Goal: Task Accomplishment & Management: Complete application form

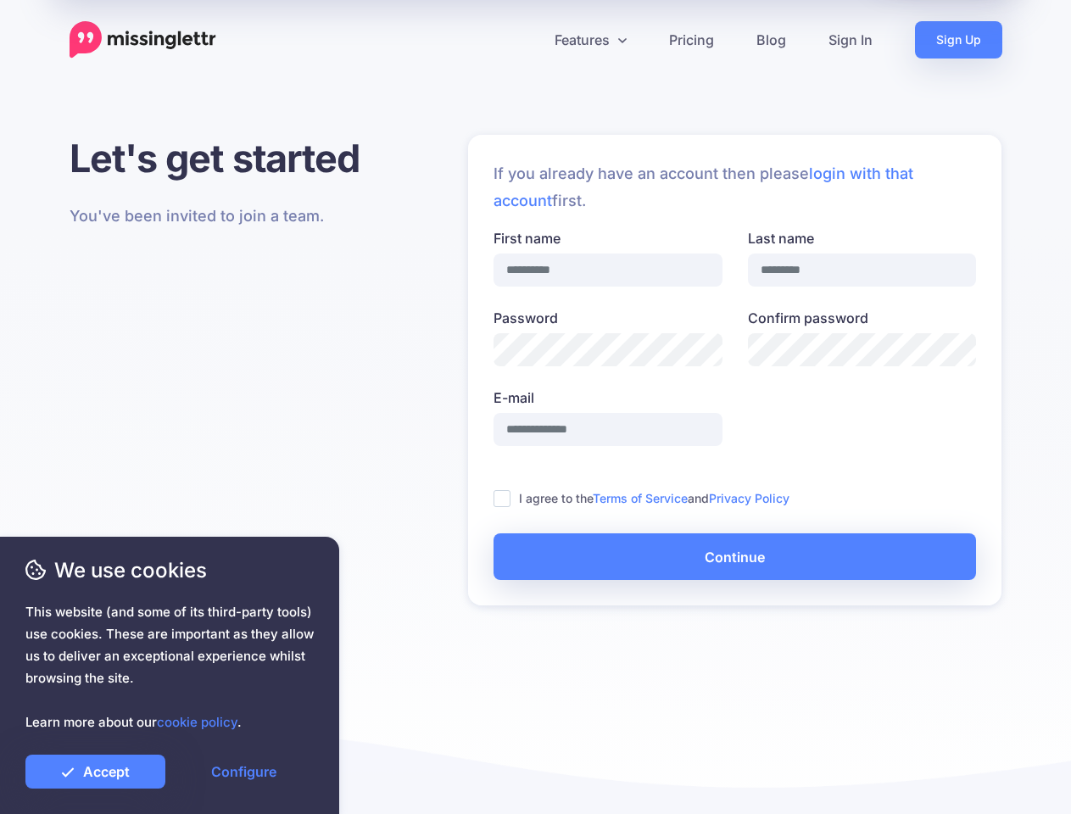
click at [535, 407] on label "E-mail" at bounding box center [608, 398] width 229 height 20
click at [535, 413] on input "E-mail" at bounding box center [608, 429] width 229 height 33
click at [528, 40] on icon at bounding box center [529, 40] width 8 height 8
click at [589, 40] on link "Features" at bounding box center [590, 39] width 114 height 37
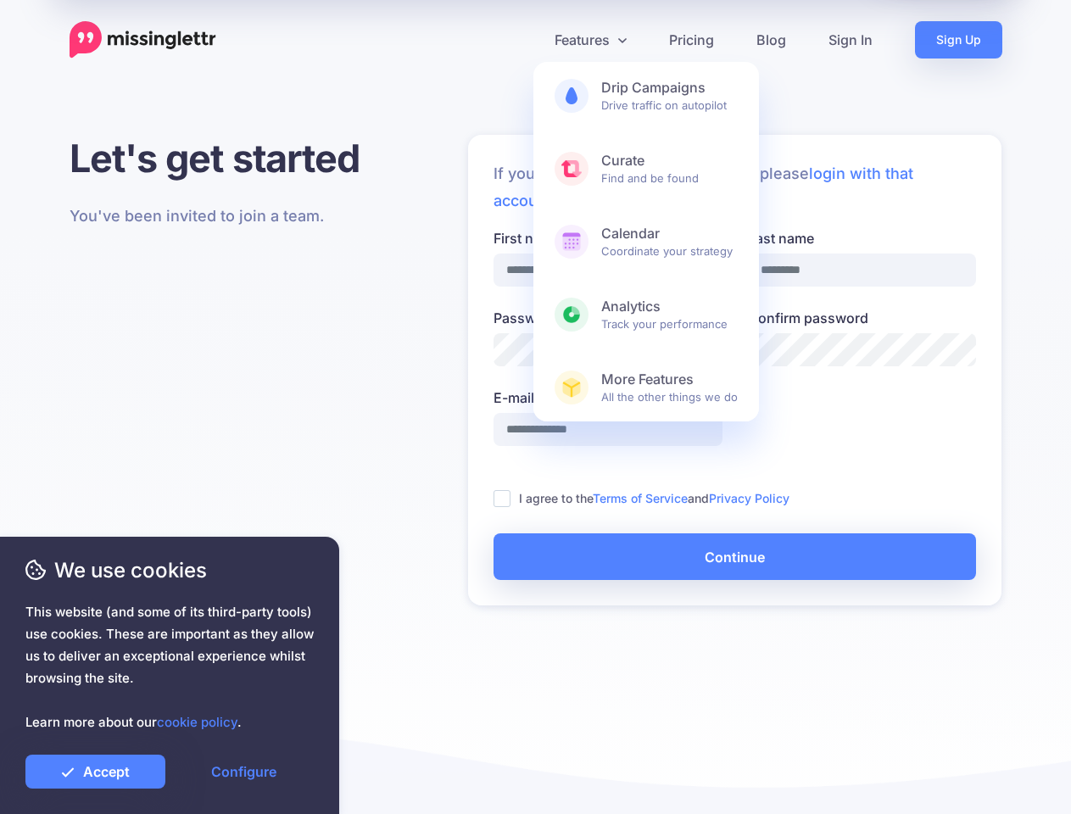
click at [502, 499] on ins at bounding box center [502, 498] width 17 height 17
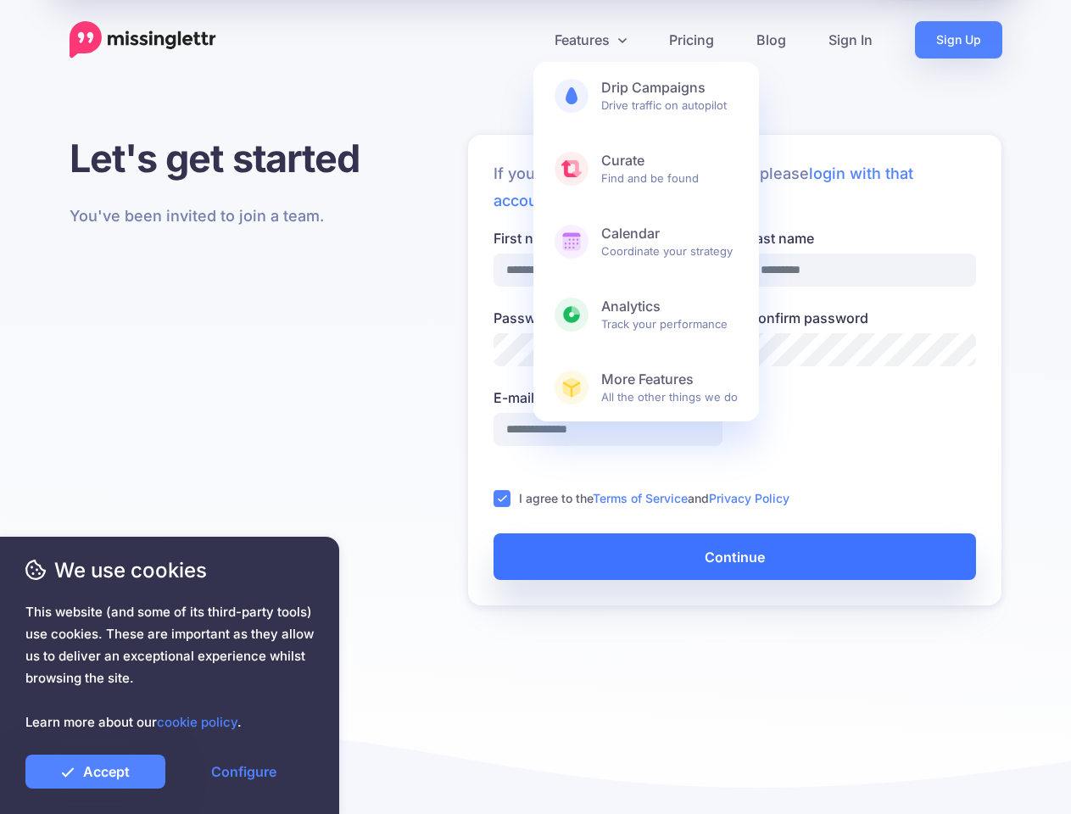
click at [734, 556] on button "Continue" at bounding box center [735, 556] width 483 height 47
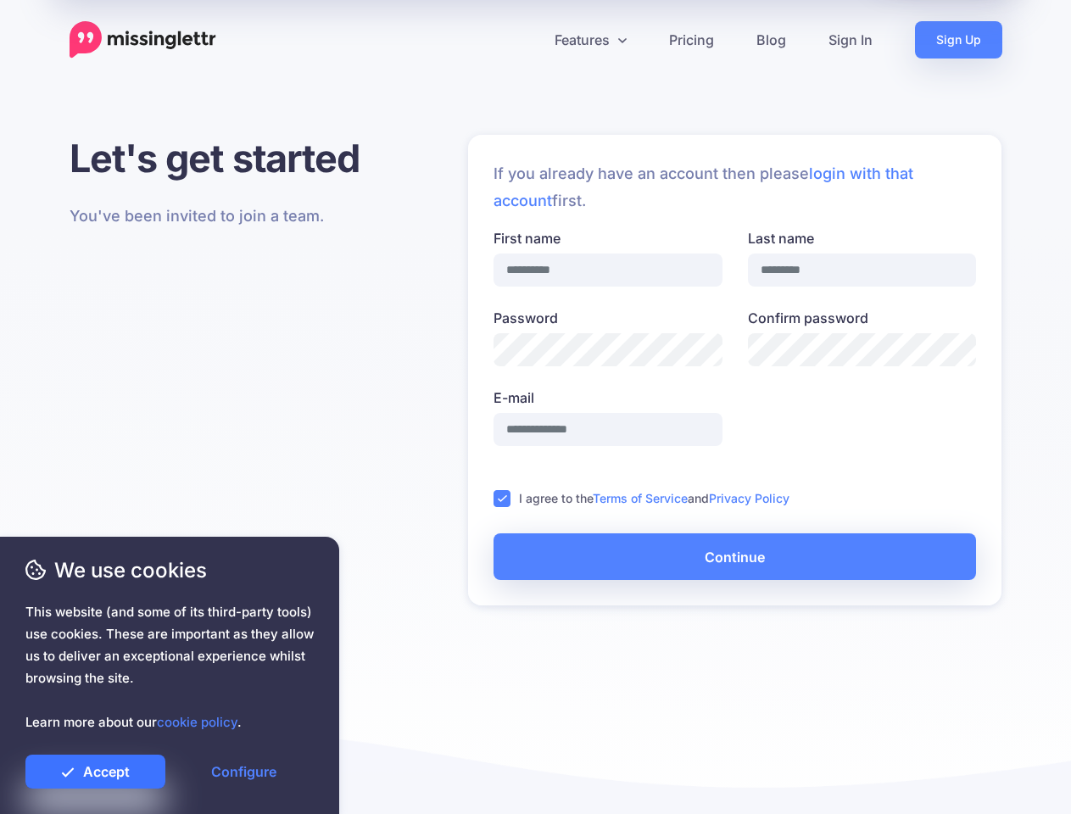
click at [95, 772] on link "Accept" at bounding box center [95, 772] width 140 height 34
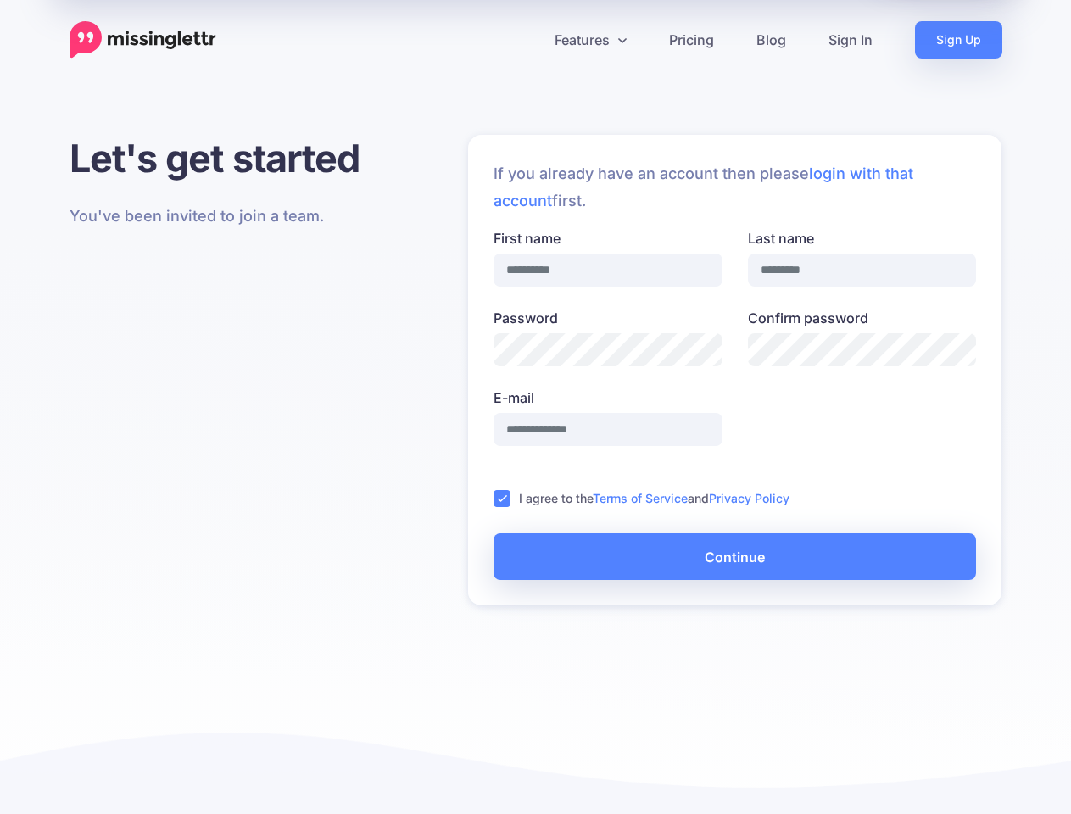
click at [243, 772] on link "Configure" at bounding box center [244, 772] width 140 height 34
